Goal: Information Seeking & Learning: Learn about a topic

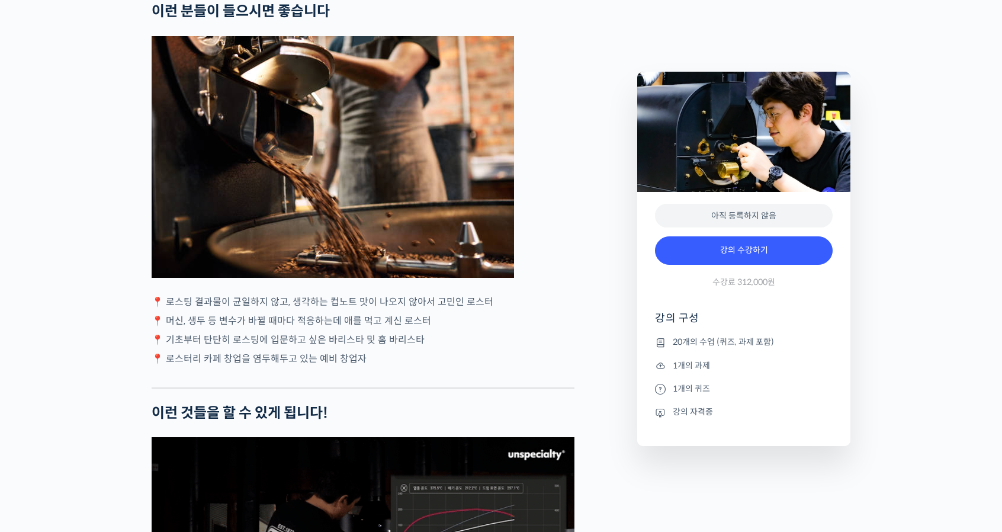
scroll to position [2191, 0]
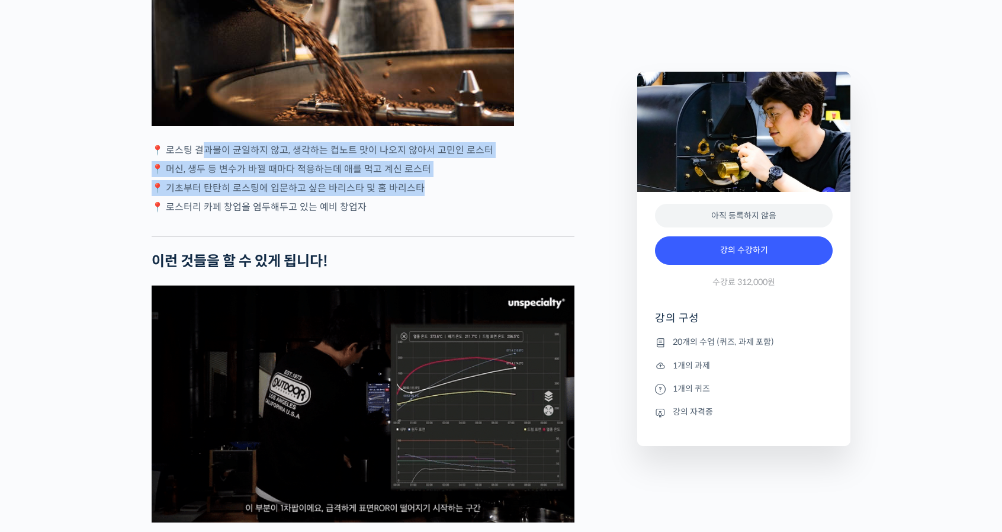
drag, startPoint x: 207, startPoint y: 192, endPoint x: 419, endPoint y: 236, distance: 216.5
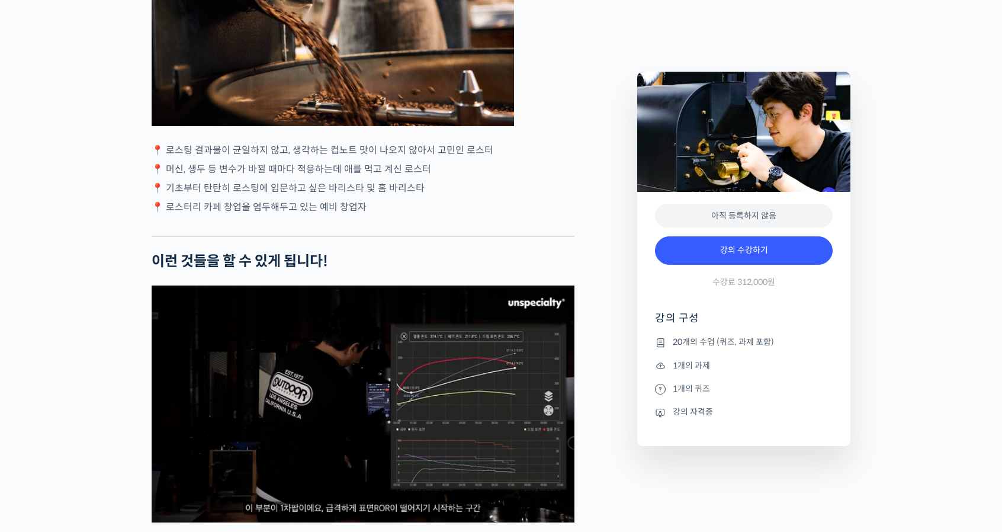
click at [377, 215] on p "📍 로스터리 카페 창업을 염두해두고 있는 예비 창업자" at bounding box center [363, 207] width 423 height 16
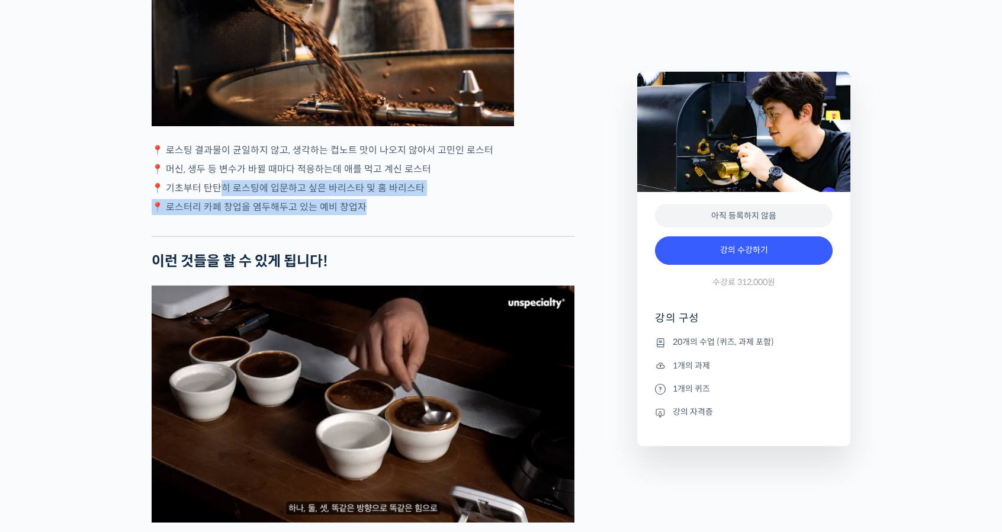
drag, startPoint x: 287, startPoint y: 249, endPoint x: 219, endPoint y: 238, distance: 68.9
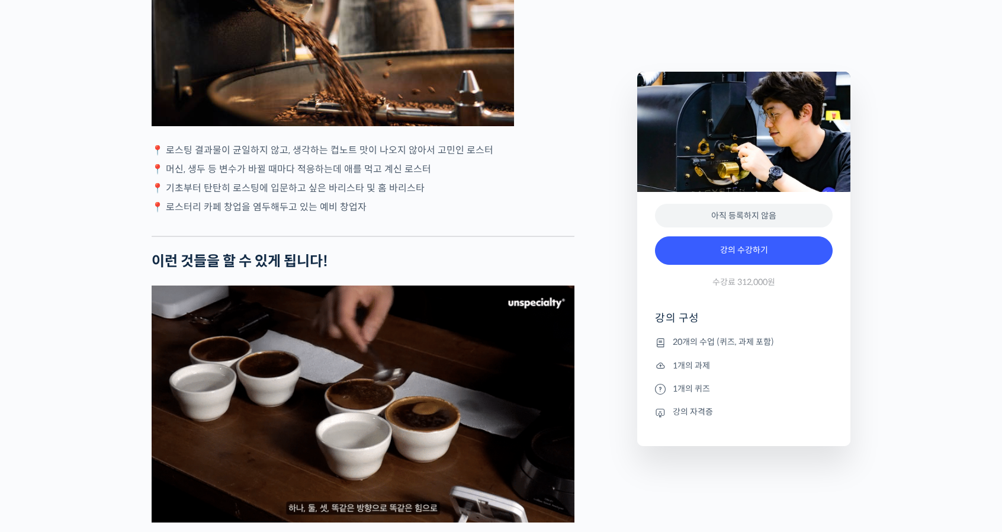
click at [487, 236] on div at bounding box center [363, 227] width 423 height 18
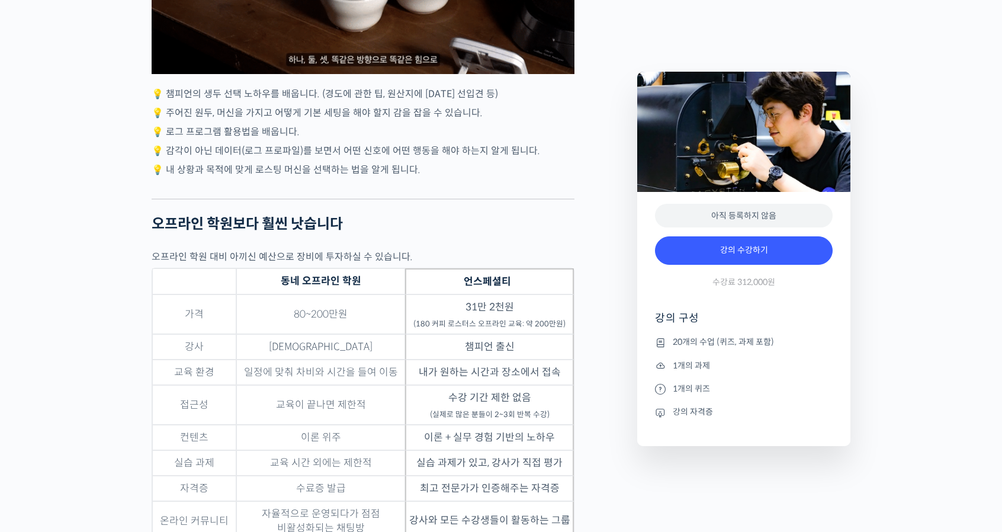
scroll to position [2784, 0]
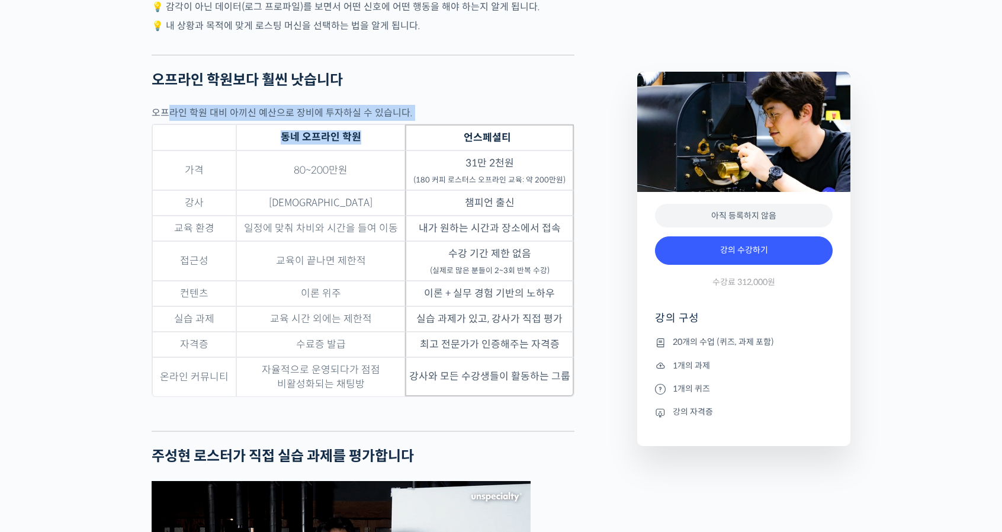
drag, startPoint x: 168, startPoint y: 153, endPoint x: 411, endPoint y: 174, distance: 244.3
click at [411, 174] on div "주성현 로스터를 소개합니다! <180 커피 로스터스> 본부장 2017 Korea Roasting Championship 우승 🏆 2018 Ti…" at bounding box center [363, 226] width 423 height 5044
click at [387, 190] on td "80~200만원" at bounding box center [320, 170] width 169 height 40
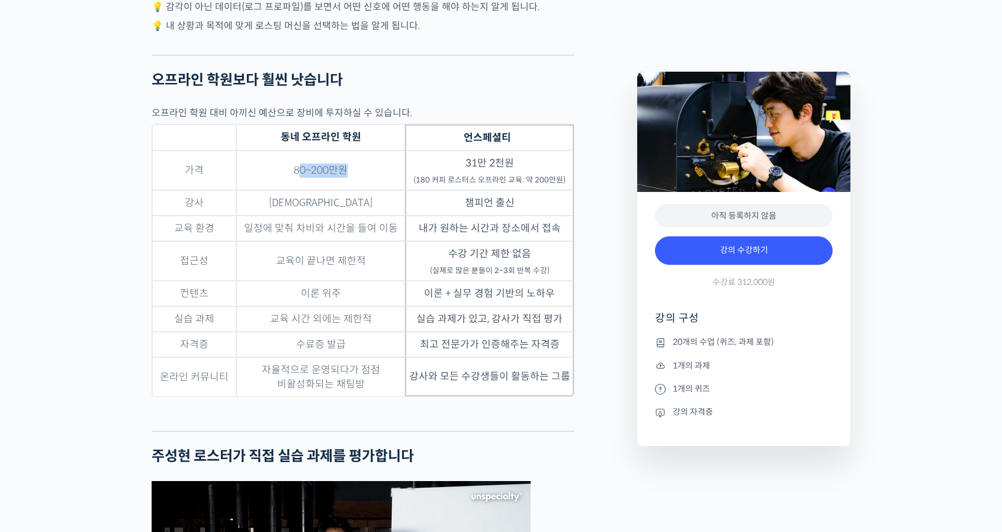
drag, startPoint x: 297, startPoint y: 206, endPoint x: 394, endPoint y: 212, distance: 96.8
click at [394, 190] on td "80~200만원" at bounding box center [320, 170] width 169 height 40
drag, startPoint x: 301, startPoint y: 247, endPoint x: 418, endPoint y: 254, distance: 116.9
click at [418, 216] on tr "강사 복불복 챔피언 출신" at bounding box center [363, 202] width 422 height 25
drag, startPoint x: 526, startPoint y: 247, endPoint x: 455, endPoint y: 245, distance: 70.5
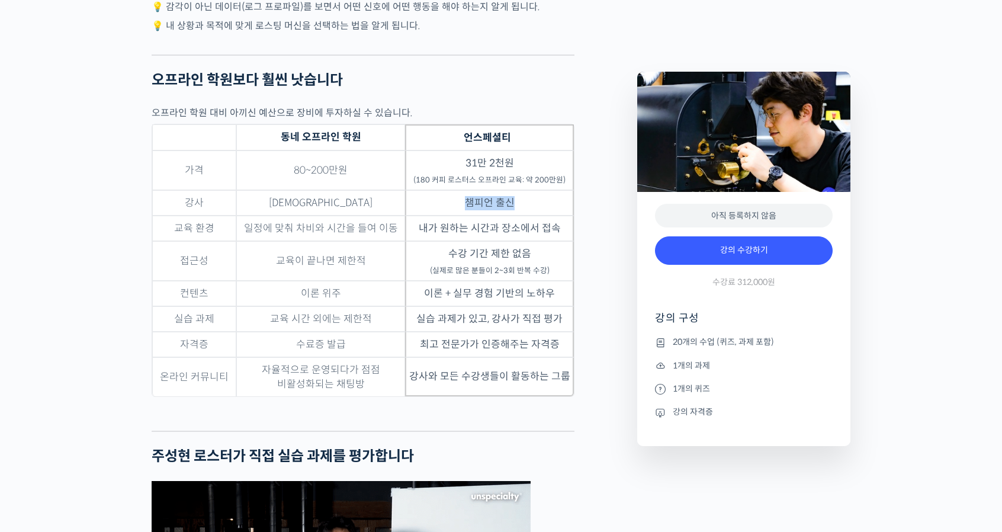
click at [455, 216] on td "챔피언 출신" at bounding box center [489, 202] width 169 height 25
click at [553, 190] on td "31만 2천원 (180 커피 로스터스 오프라인 교육: 약 200만원)" at bounding box center [489, 170] width 169 height 40
click at [470, 241] on td "내가 원하는 시간과 장소에서 접속" at bounding box center [489, 228] width 169 height 25
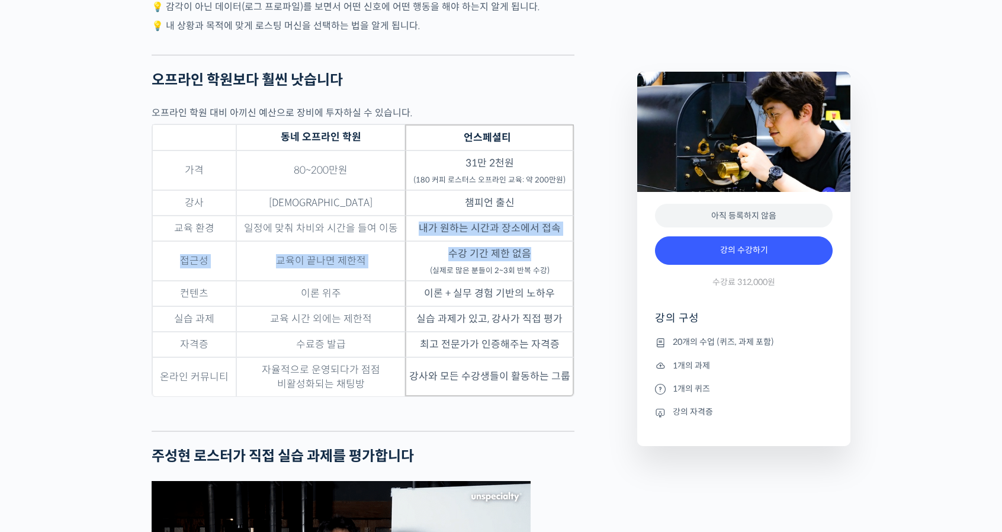
drag, startPoint x: 416, startPoint y: 267, endPoint x: 516, endPoint y: 299, distance: 105.1
click at [555, 288] on tbody "가격 80~200만원 31만 2천원 (180 커피 로스터스 오프라인 교육: 약 200만원) 강사 복불복 챔피언 출신 교육 환경 일정에 맞춰 차…" at bounding box center [363, 273] width 422 height 246
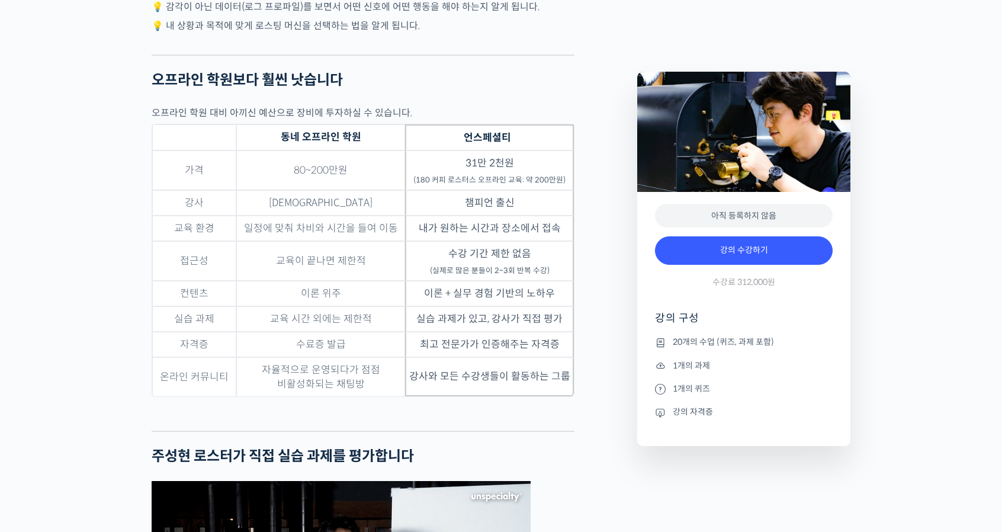
click at [412, 281] on td "수강 기간 제한 없음 (실제로 많은 분들이 2~3회 반복 수강)" at bounding box center [489, 261] width 169 height 40
drag, startPoint x: 413, startPoint y: 317, endPoint x: 549, endPoint y: 333, distance: 136.6
click at [552, 330] on tbody "가격 80~200만원 31만 2천원 (180 커피 로스터스 오프라인 교육: 약 200만원) 강사 복불복 챔피언 출신 교육 환경 일정에 맞춰 차…" at bounding box center [363, 273] width 422 height 246
click at [497, 332] on td "실습 과제가 있고, 강사가 직접 평가" at bounding box center [489, 318] width 169 height 25
drag, startPoint x: 280, startPoint y: 361, endPoint x: 378, endPoint y: 371, distance: 98.2
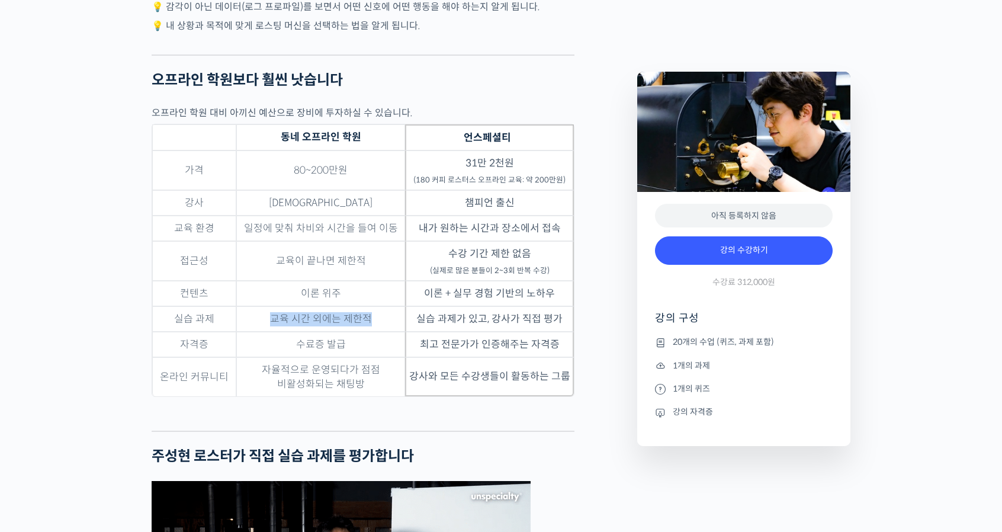
click at [378, 332] on td "교육 시간 외에는 제한적" at bounding box center [320, 318] width 169 height 25
drag, startPoint x: 413, startPoint y: 369, endPoint x: 537, endPoint y: 382, distance: 123.9
click at [573, 332] on td "실습 과제가 있고, 강사가 직접 평가" at bounding box center [489, 318] width 169 height 25
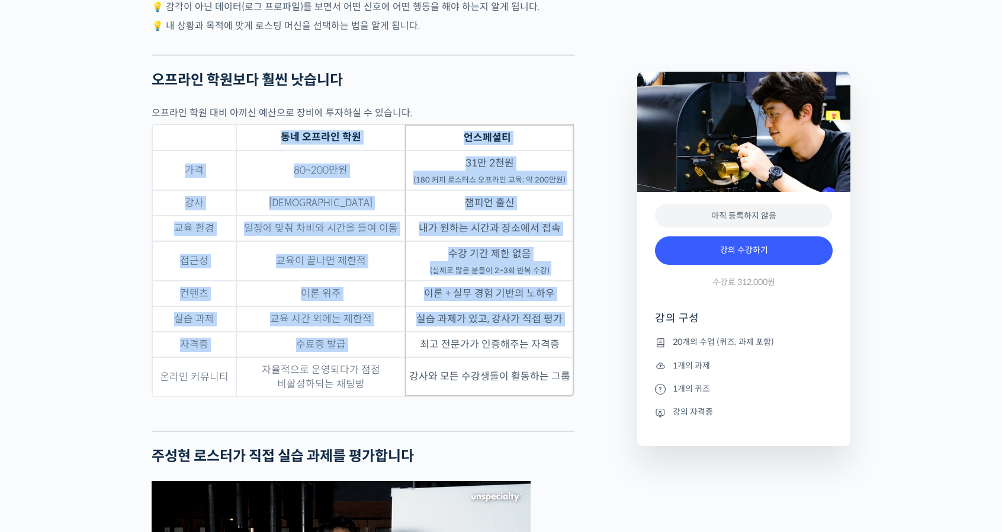
drag, startPoint x: 423, startPoint y: 385, endPoint x: 599, endPoint y: 405, distance: 176.4
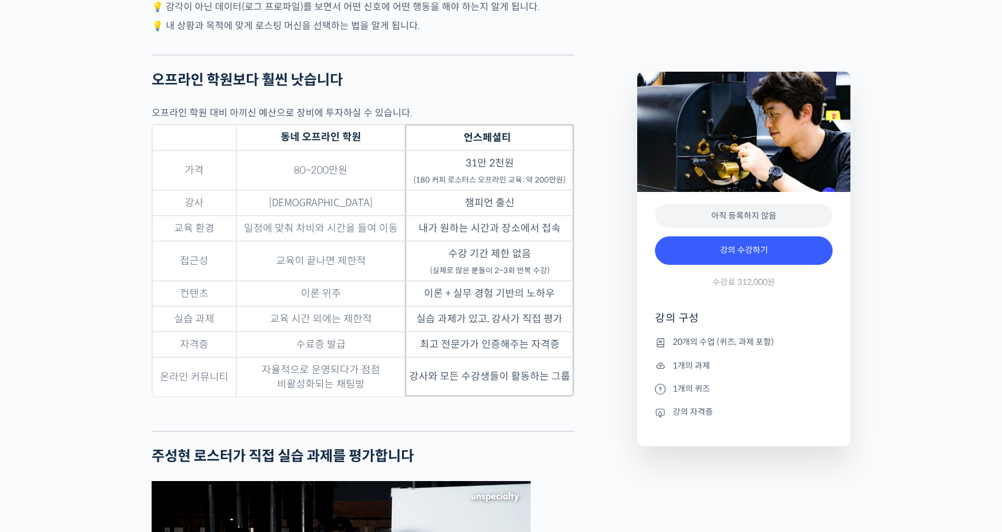
click at [400, 357] on td "수료증 발급" at bounding box center [320, 344] width 169 height 25
drag, startPoint x: 420, startPoint y: 386, endPoint x: 574, endPoint y: 387, distance: 153.4
click at [574, 387] on table "동네 오프라인 학원 언스페셜티 가격 80~200만원 31만 2천원 (180 커피 로스터스 오프라인 교육: 약 200만원) 강사 복불복 챔피언 …" at bounding box center [363, 260] width 423 height 273
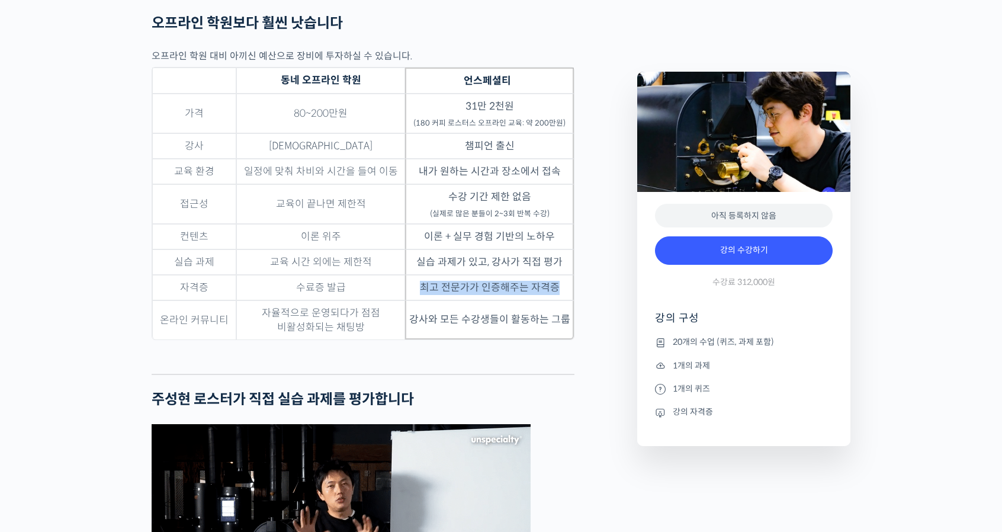
scroll to position [2843, 0]
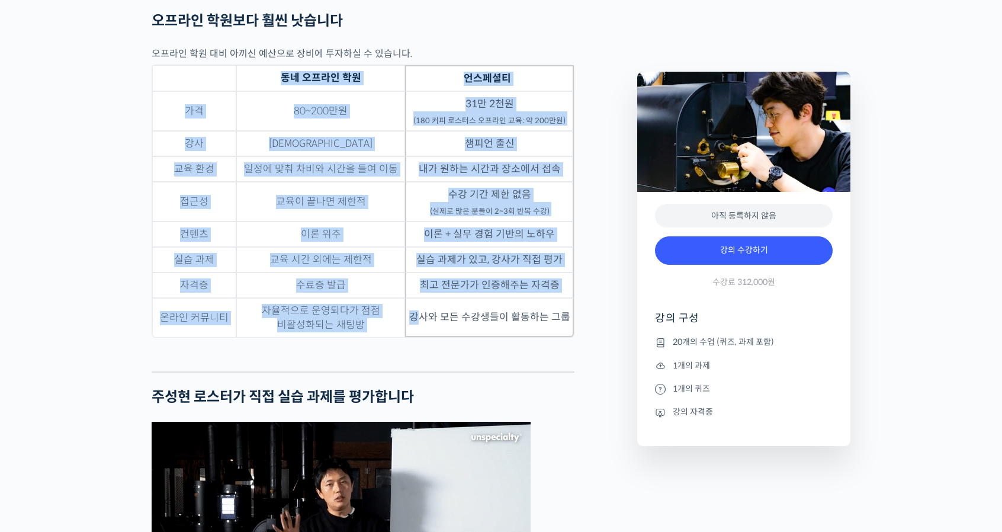
drag, startPoint x: 420, startPoint y: 351, endPoint x: 570, endPoint y: 358, distance: 150.0
click at [444, 354] on figure "동네 오프라인 학원 언스페셜티 가격 80~200만원 31만 2천원 (180 커피 로스터스 오프라인 교육: 약 200만원) 강사 복불복 챔피언 …" at bounding box center [363, 209] width 423 height 289
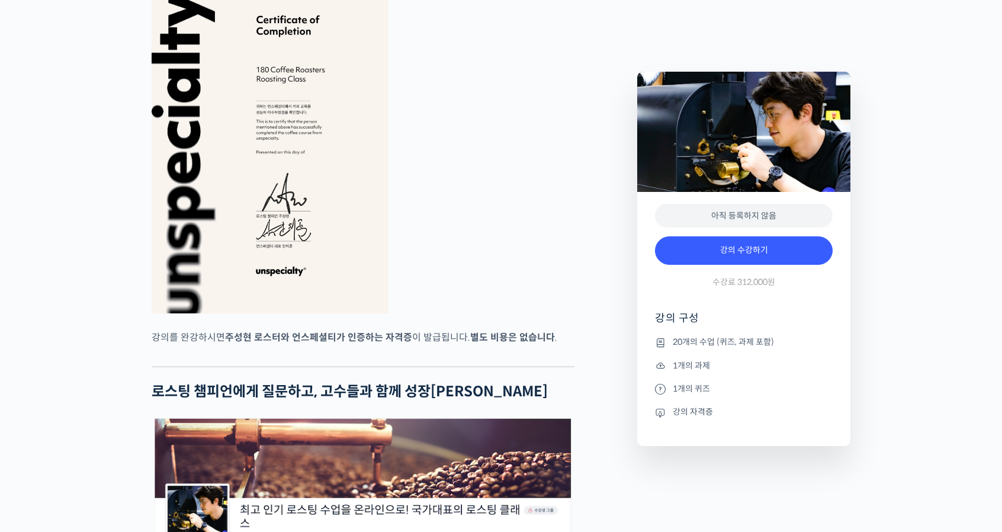
scroll to position [3731, 0]
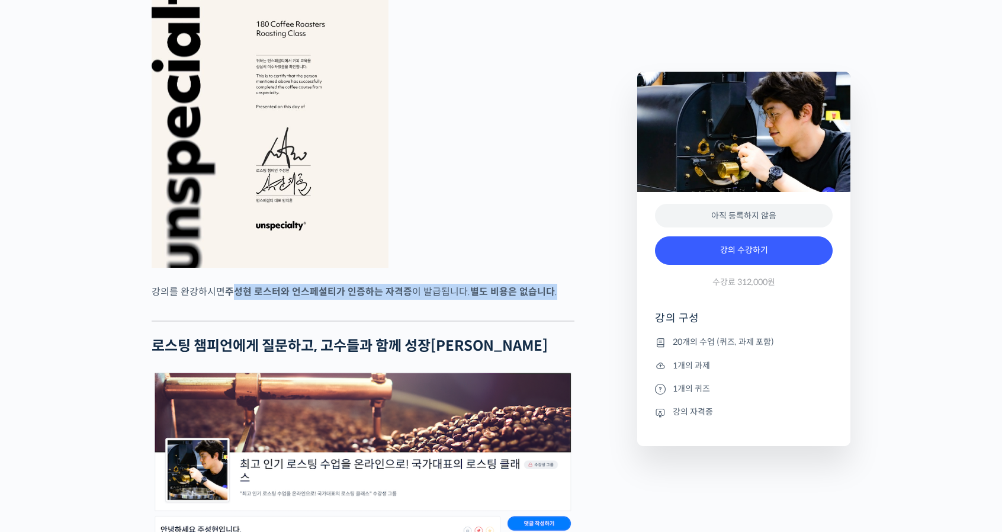
drag, startPoint x: 245, startPoint y: 336, endPoint x: 369, endPoint y: 346, distance: 124.2
click at [387, 320] on div at bounding box center [363, 312] width 423 height 18
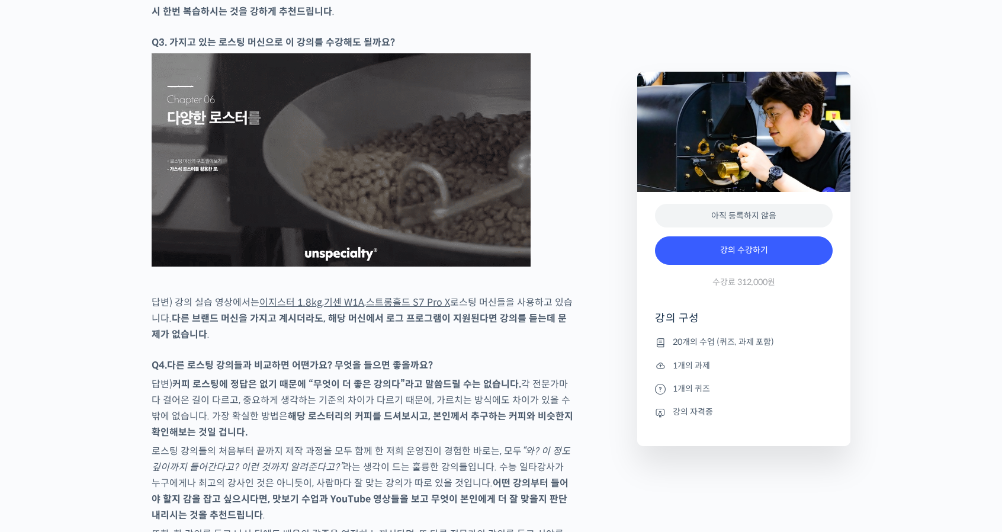
scroll to position [4856, 0]
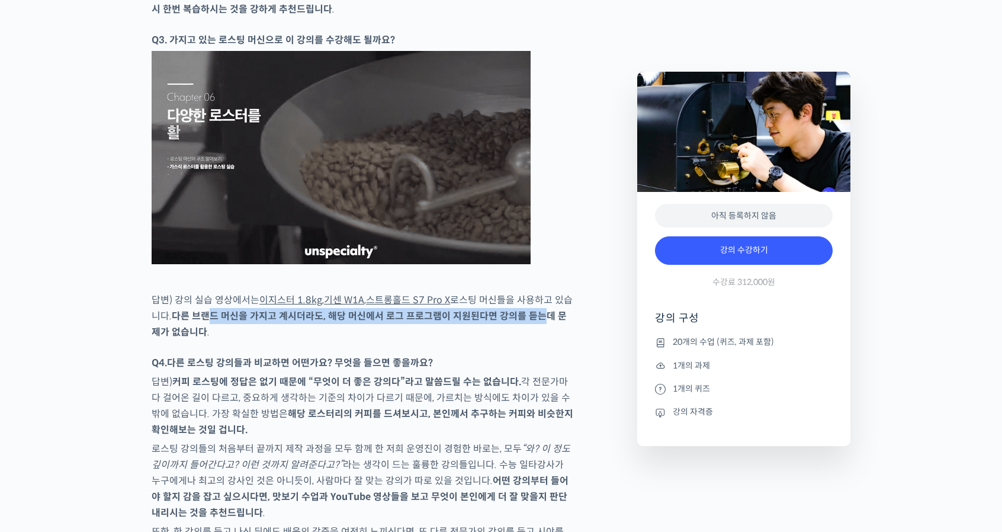
drag, startPoint x: 206, startPoint y: 357, endPoint x: 538, endPoint y: 349, distance: 332.3
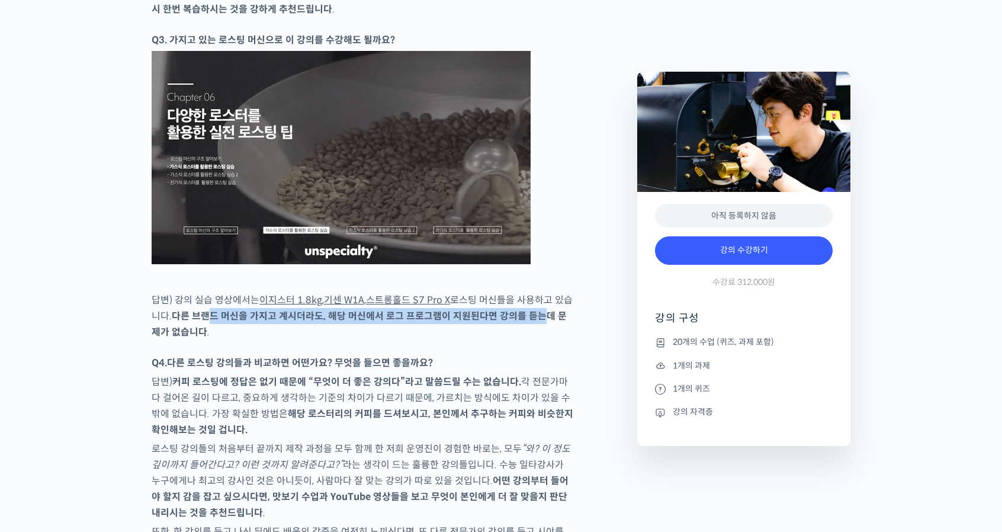
click at [538, 338] on strong "다른 브랜드 머신을 가지고 계시더라도, 해당 머신에서 로그 프로그램이 지원된다면 강의를 듣는데 문제가 없습니다" at bounding box center [359, 324] width 415 height 28
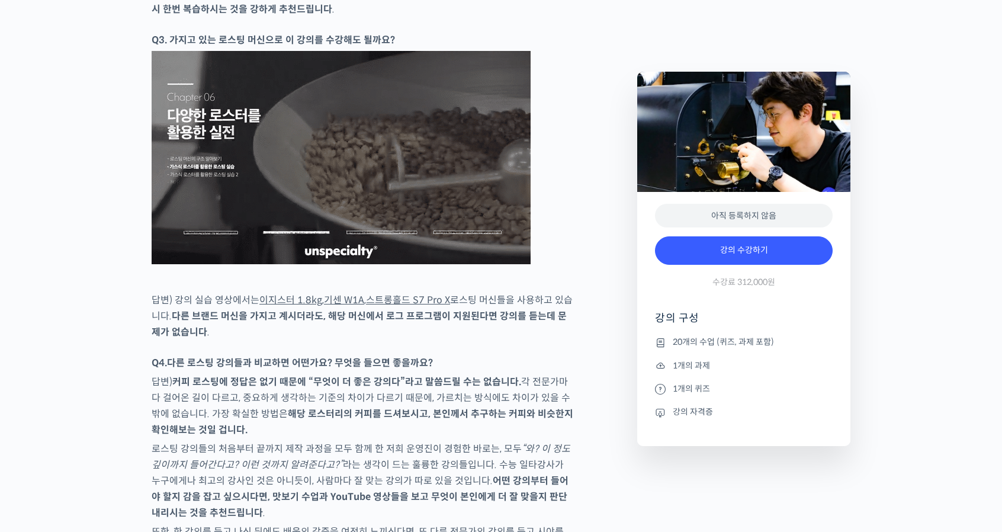
click at [448, 340] on p "답변) 강의 실습 영상에서는 이지스터 1.8kg , 기센 W1A , 스트롱홀드 S7 Pro X 로스팅 머신들을 사용하고 있습니다. 다른 브랜드…" at bounding box center [363, 316] width 423 height 48
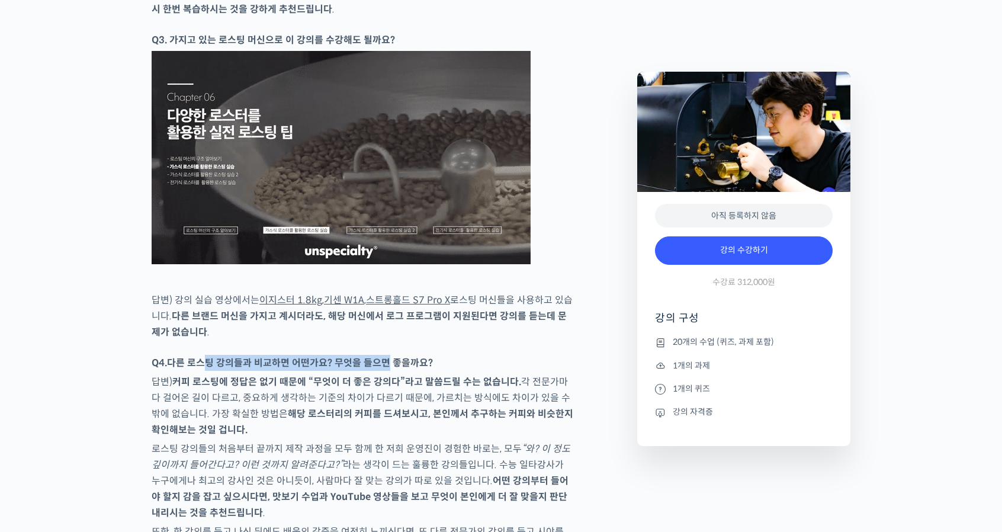
drag, startPoint x: 221, startPoint y: 407, endPoint x: 385, endPoint y: 398, distance: 163.7
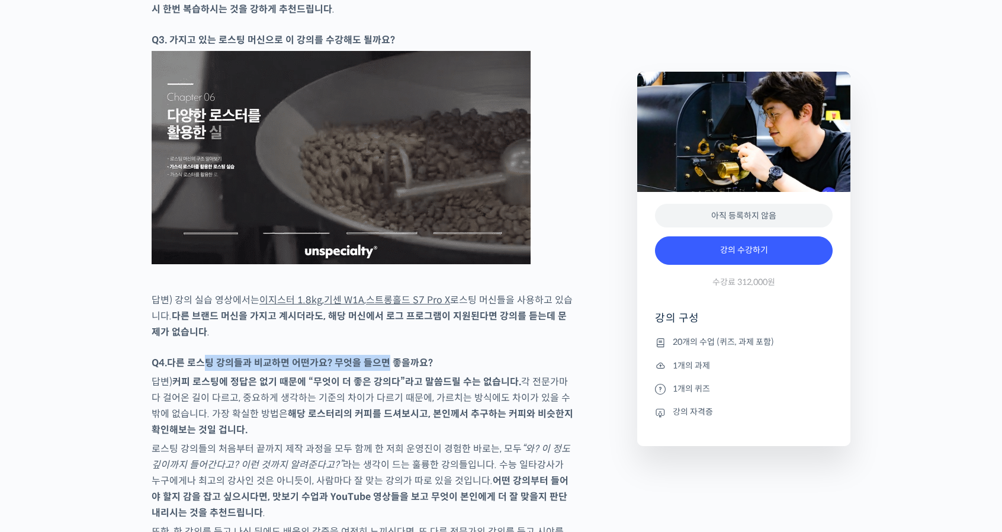
click at [386, 369] on strong "다른 로스팅 강의들과 비교하면 어떤가요? 무엇을 들으면 좋을까요?" at bounding box center [300, 363] width 266 height 12
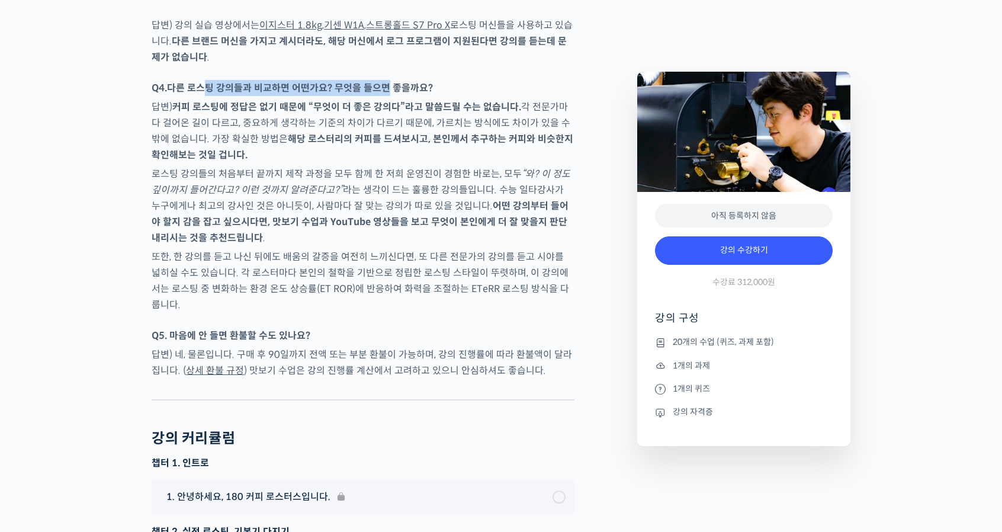
scroll to position [5152, 0]
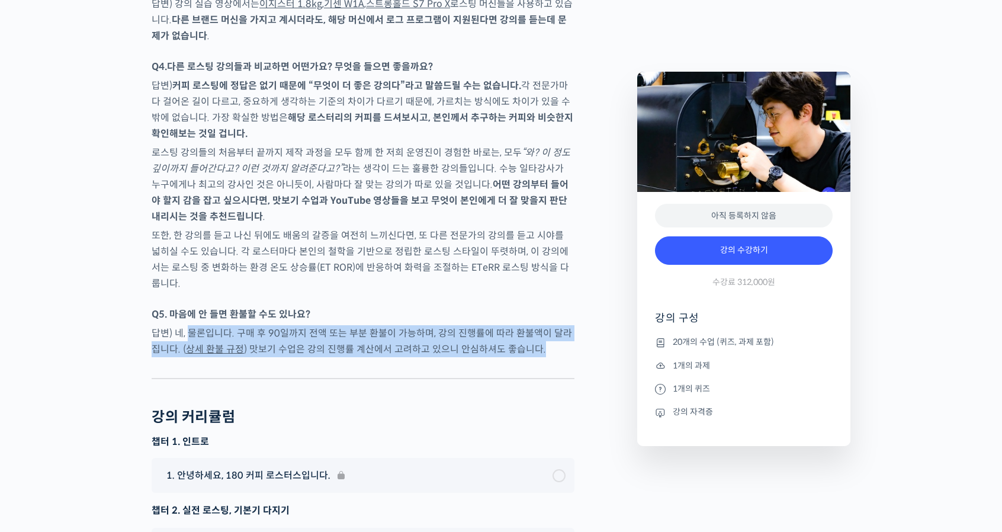
drag, startPoint x: 208, startPoint y: 361, endPoint x: 519, endPoint y: 390, distance: 311.7
click at [252, 378] on div at bounding box center [363, 369] width 423 height 18
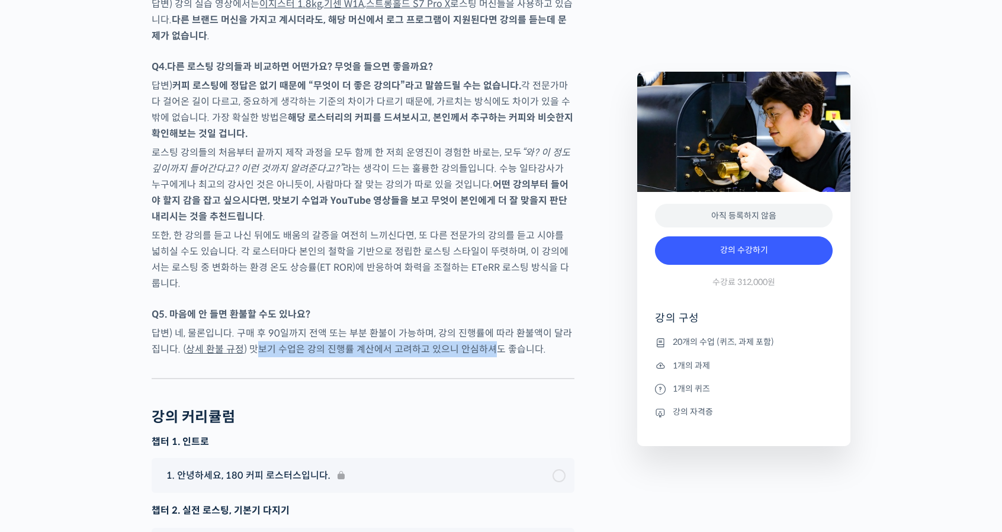
drag, startPoint x: 245, startPoint y: 373, endPoint x: 476, endPoint y: 366, distance: 231.7
click at [476, 357] on p "답변) 네, 물론입니다. 구매 후 90일까지 전액 또는 부분 환불이 가능하며, 강의 진행률에 따라 환불액이 달라집니다. ( 상세 환불 규정 )…" at bounding box center [363, 341] width 423 height 32
drag, startPoint x: 330, startPoint y: 374, endPoint x: 464, endPoint y: 395, distance: 136.0
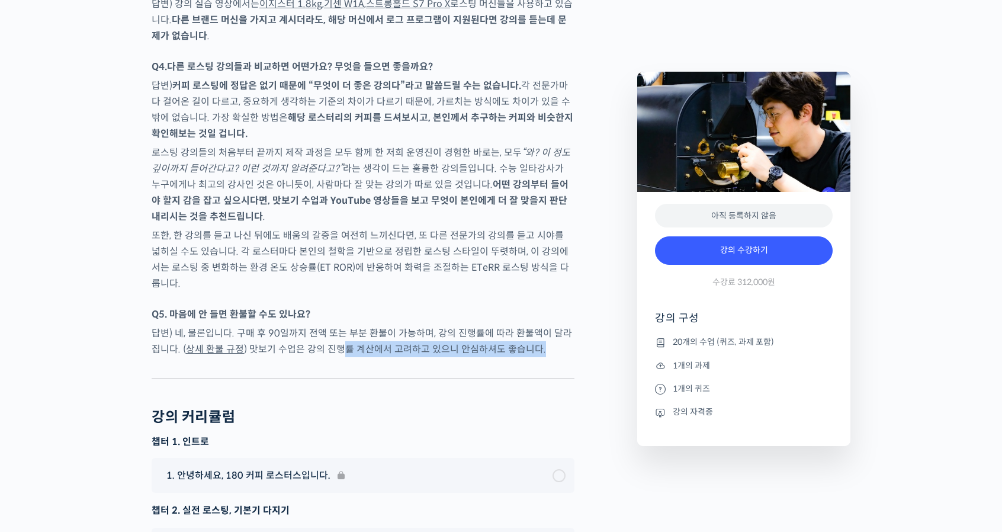
click at [437, 378] on div at bounding box center [363, 369] width 423 height 18
click at [438, 378] on div at bounding box center [363, 369] width 423 height 18
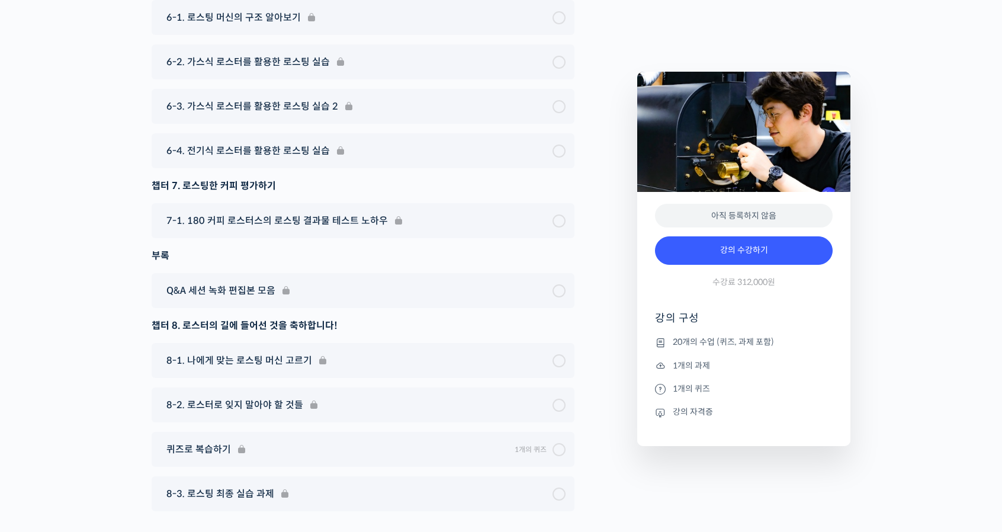
scroll to position [6361, 0]
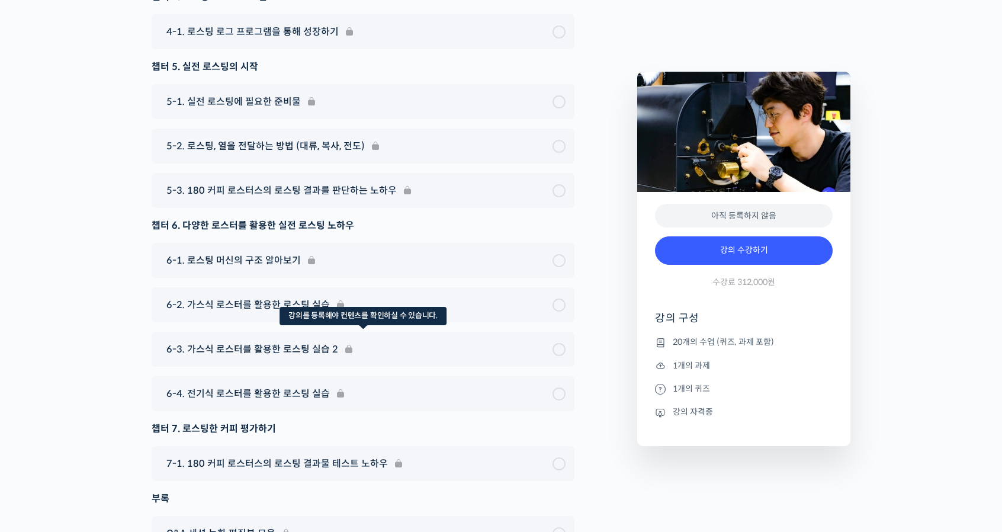
scroll to position [5946, 0]
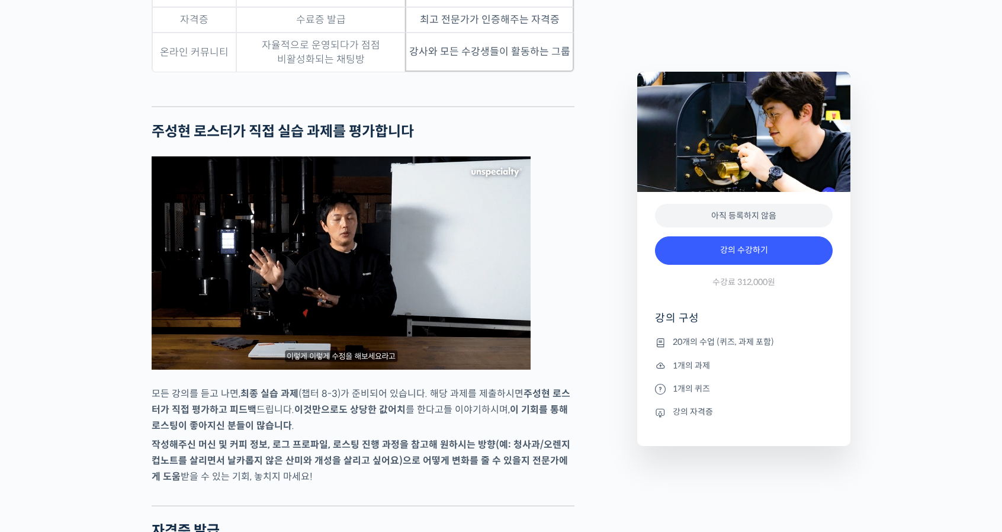
scroll to position [3103, 0]
